Goal: Find specific page/section: Find specific page/section

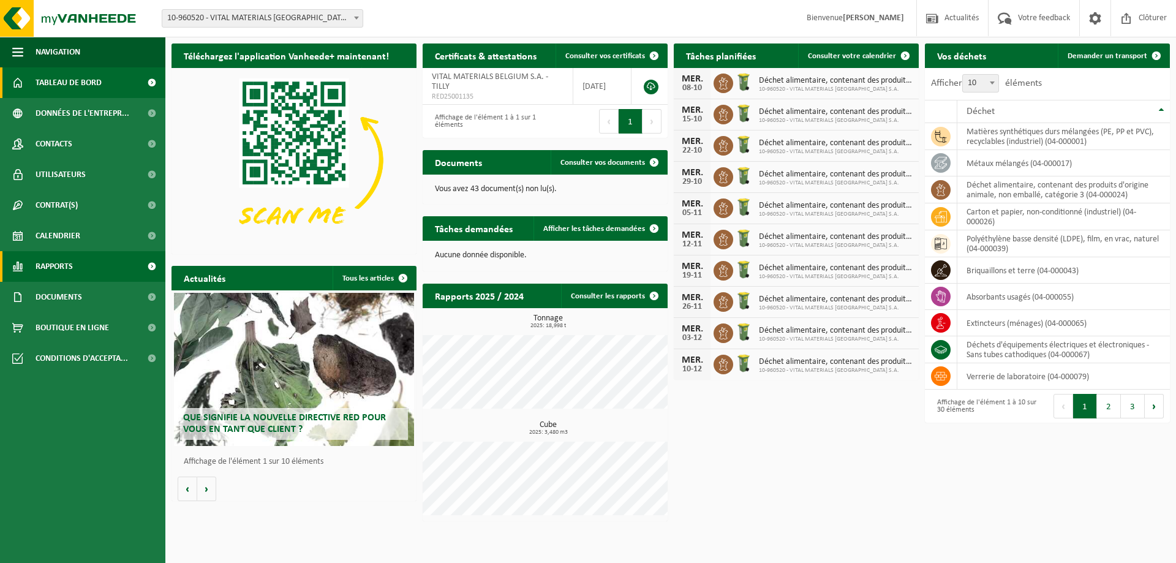
click at [46, 257] on span "Rapports" at bounding box center [54, 266] width 37 height 31
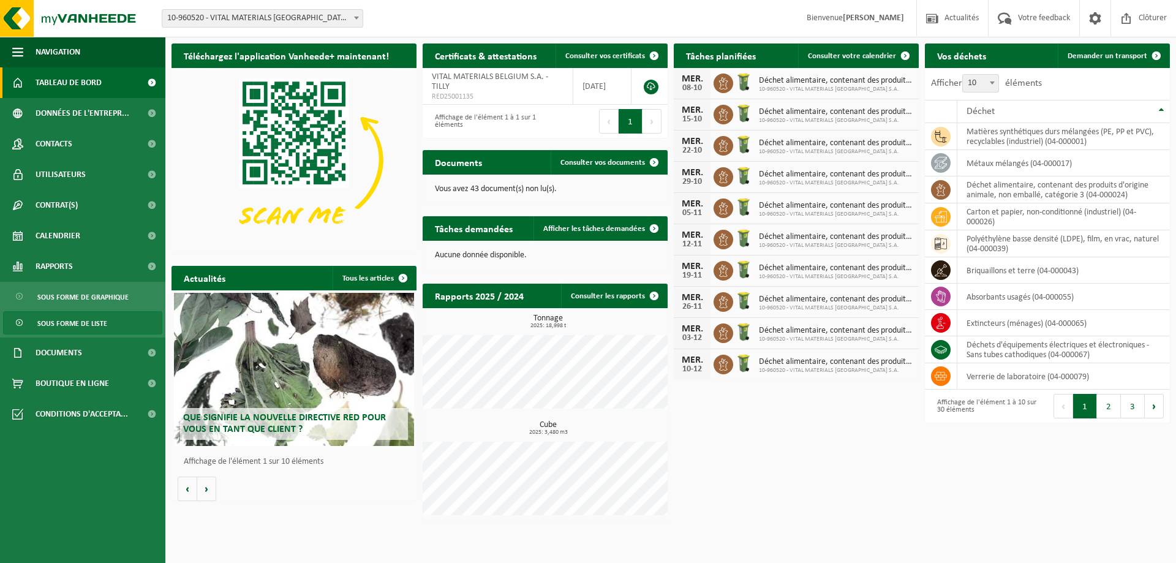
click at [47, 323] on span "Sous forme de liste" at bounding box center [72, 323] width 70 height 23
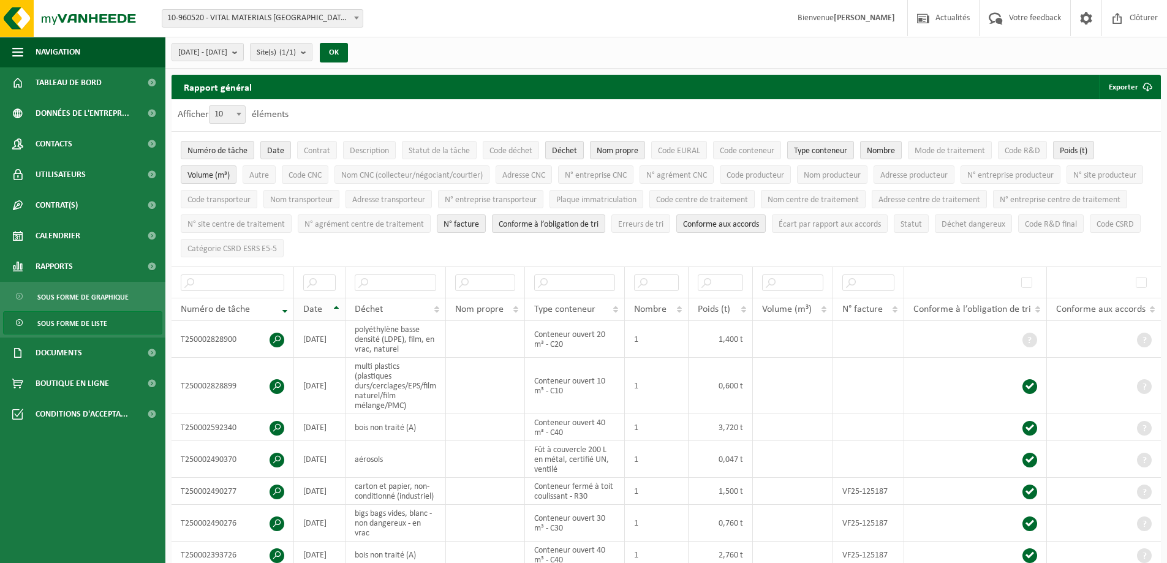
click at [337, 303] on th "Date" at bounding box center [319, 309] width 51 height 23
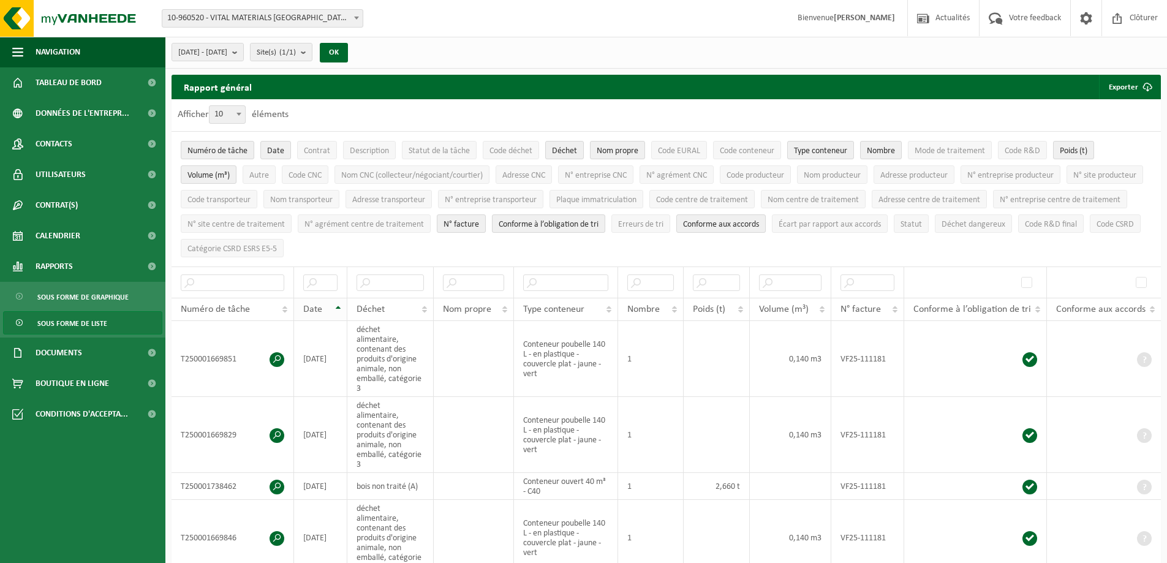
click at [337, 301] on th "Date" at bounding box center [320, 309] width 53 height 23
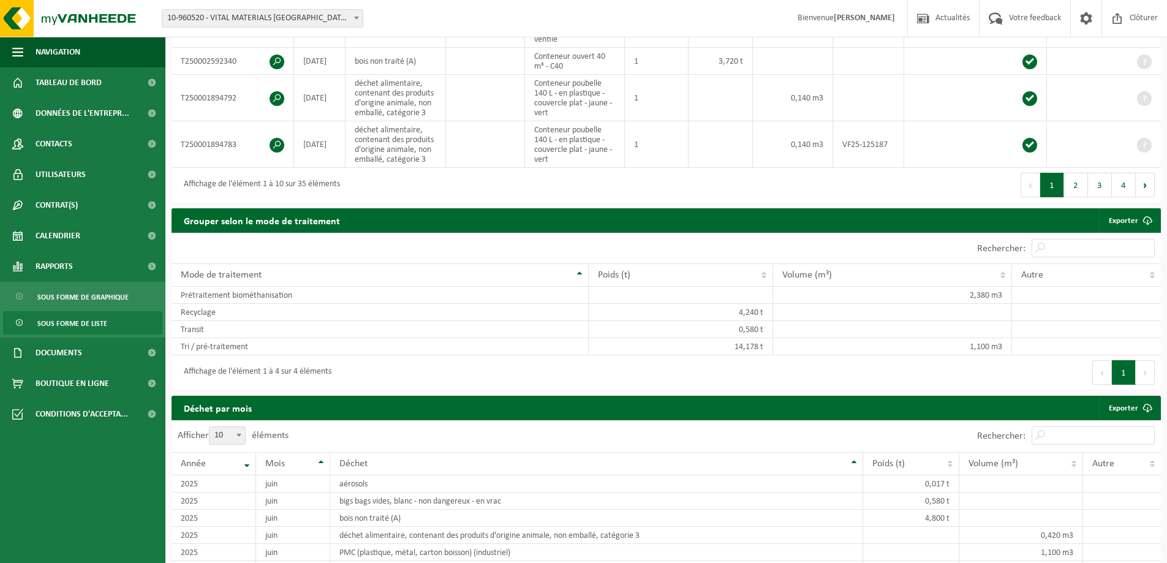
scroll to position [583, 0]
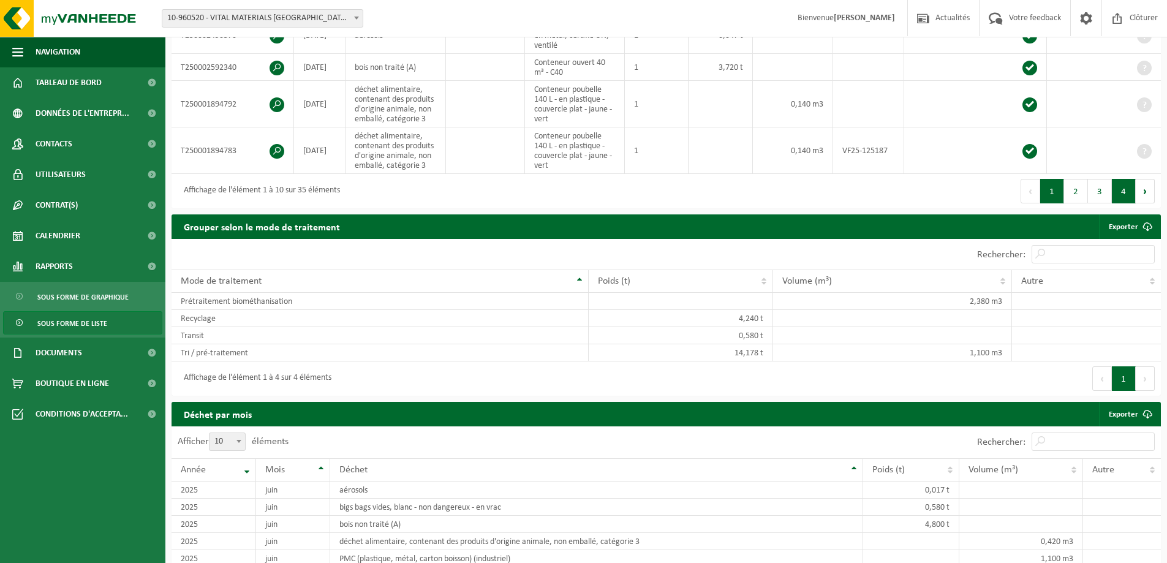
click at [1121, 187] on button "4" at bounding box center [1124, 191] width 24 height 24
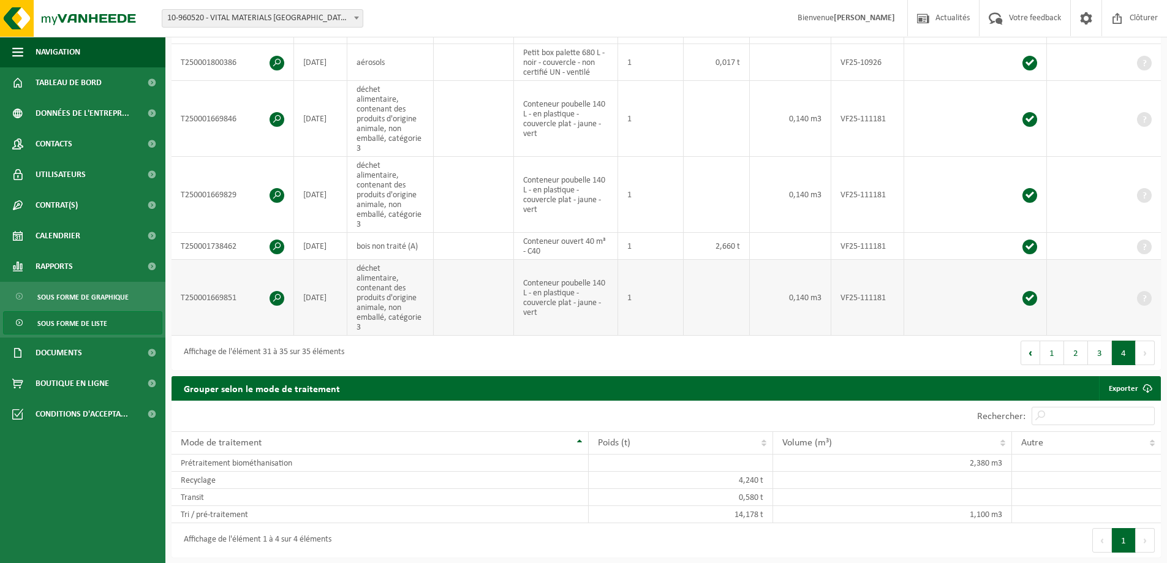
scroll to position [216, 0]
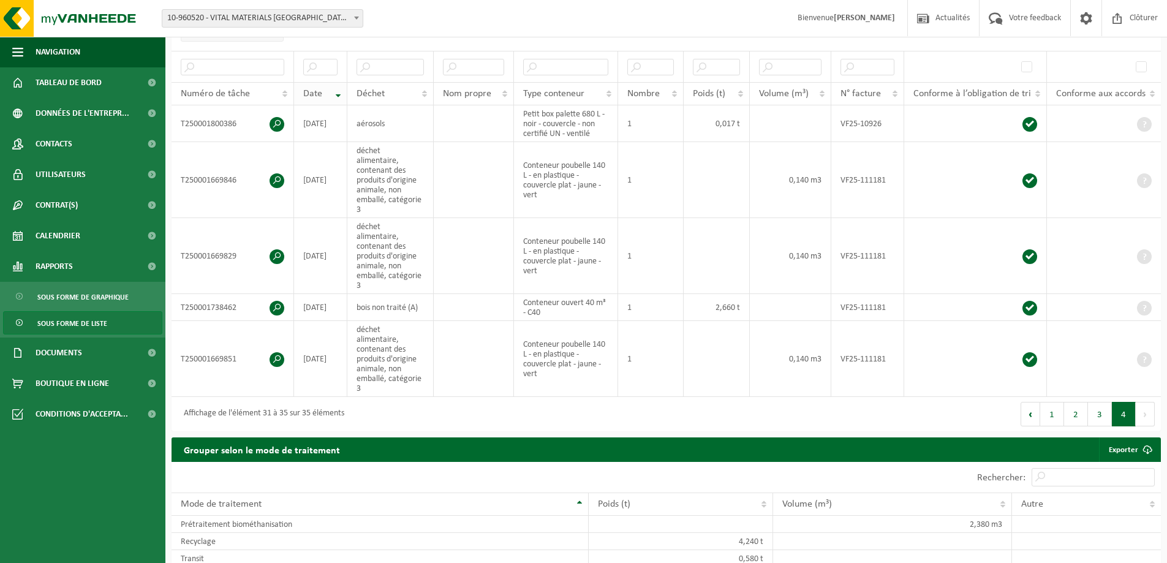
click at [342, 89] on th "Date" at bounding box center [320, 93] width 53 height 23
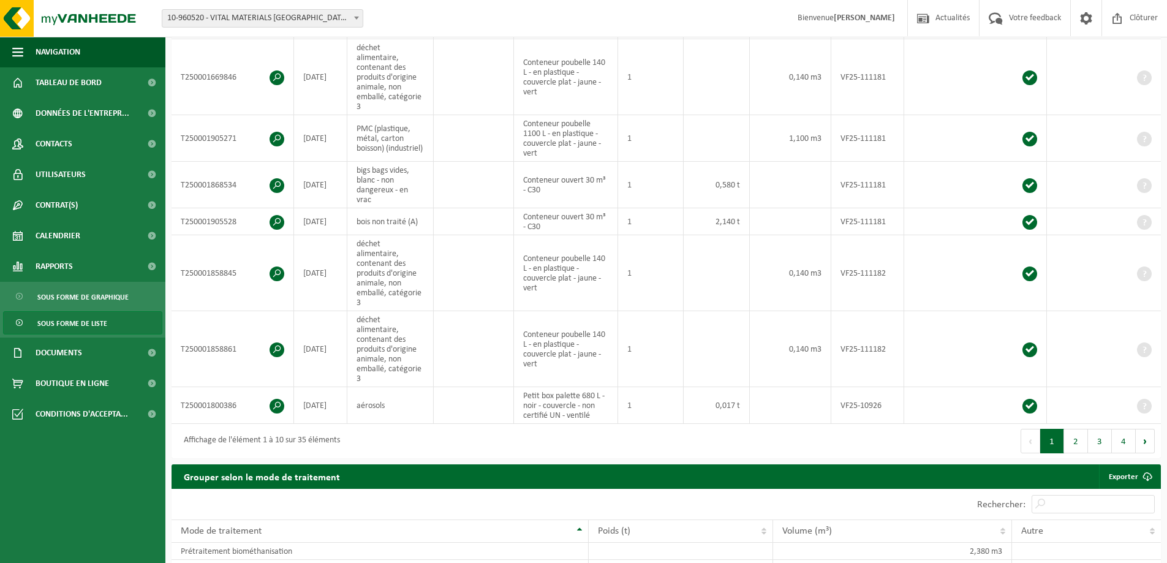
click at [1121, 429] on button "4" at bounding box center [1124, 441] width 24 height 24
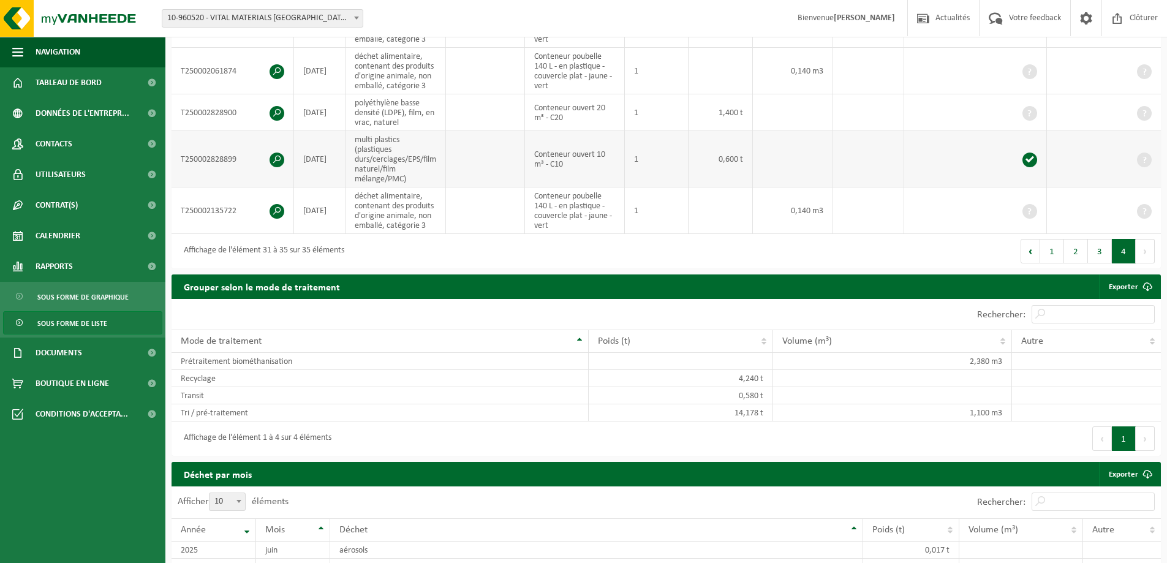
scroll to position [258, 0]
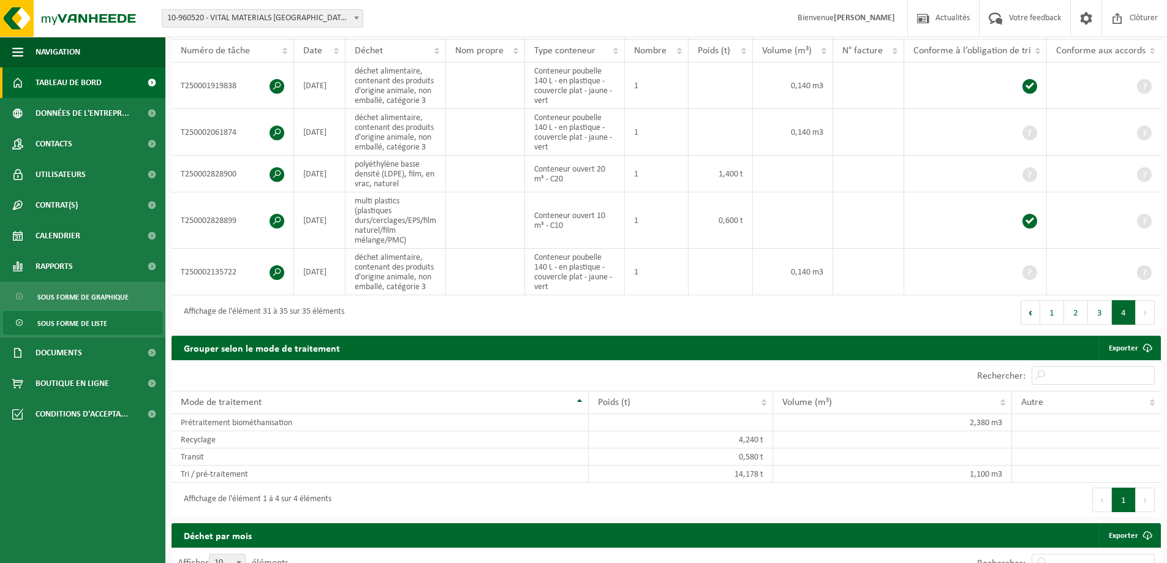
click at [82, 78] on span "Tableau de bord" at bounding box center [69, 82] width 66 height 31
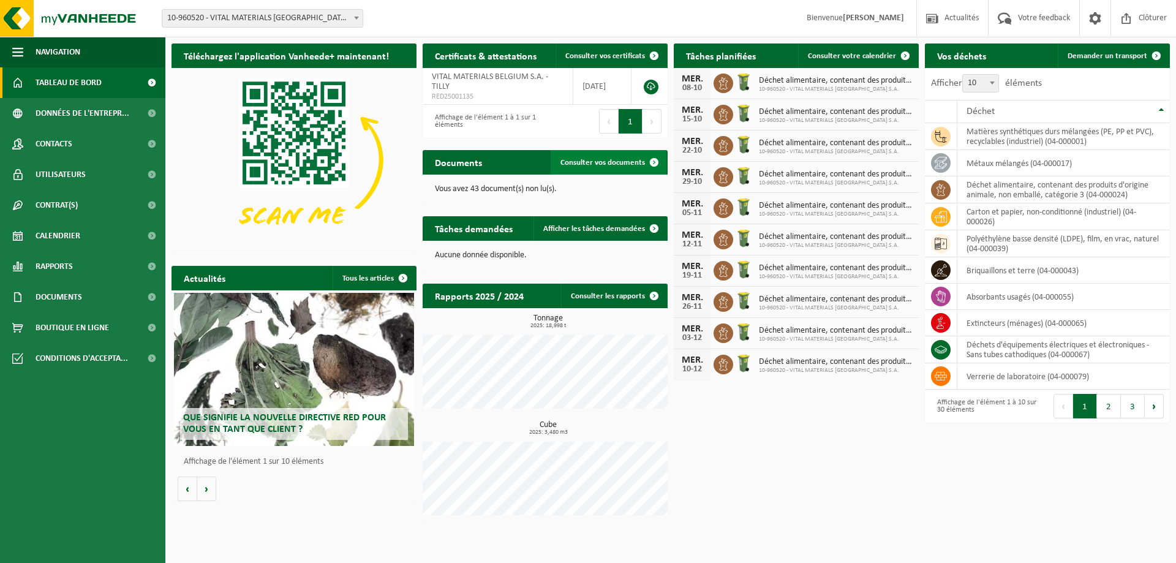
click at [611, 171] on link "Consulter vos documents" at bounding box center [609, 162] width 116 height 24
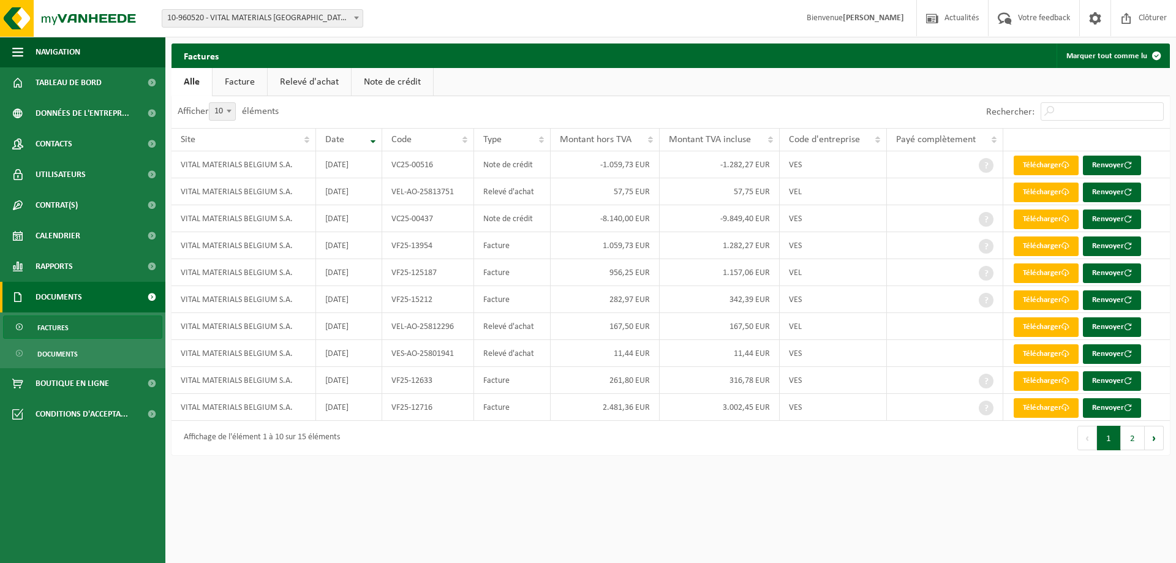
click at [260, 82] on link "Facture" at bounding box center [240, 82] width 55 height 28
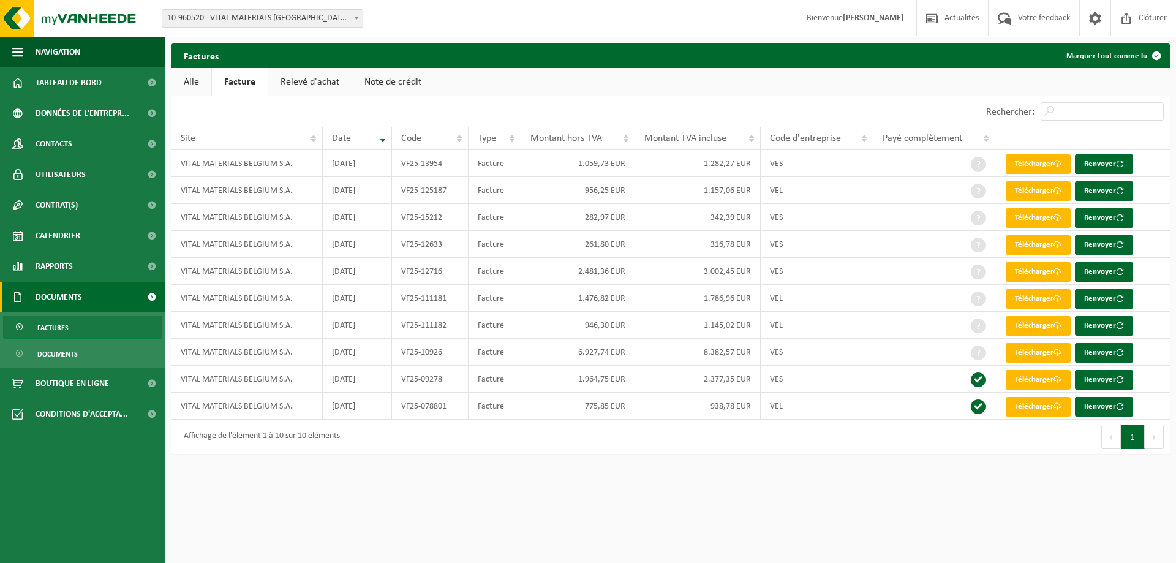
click at [311, 82] on link "Relevé d'achat" at bounding box center [309, 82] width 83 height 28
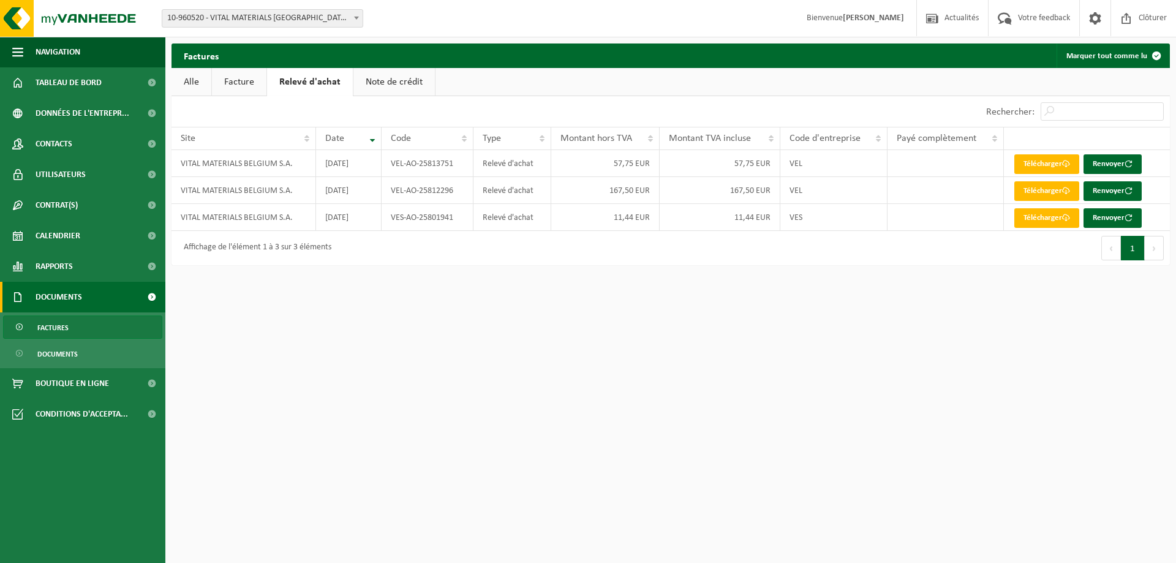
click at [401, 89] on link "Note de crédit" at bounding box center [393, 82] width 81 height 28
